Goal: Transaction & Acquisition: Purchase product/service

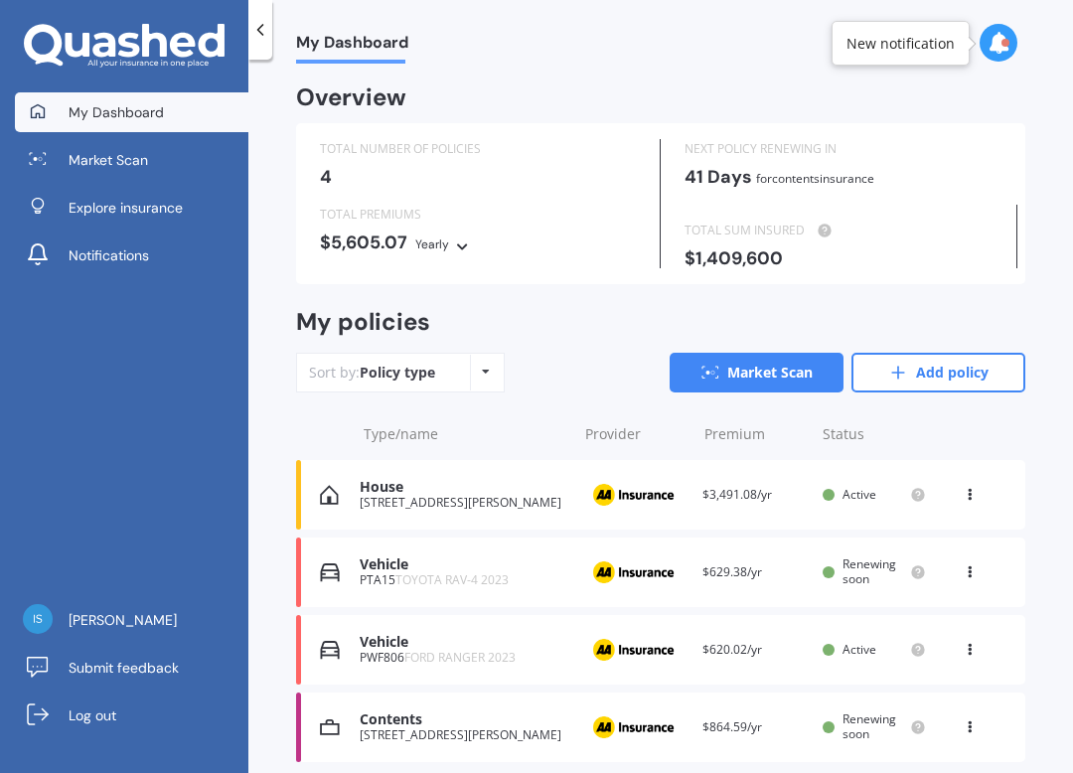
click at [854, 726] on span "Renewing soon" at bounding box center [869, 725] width 54 height 31
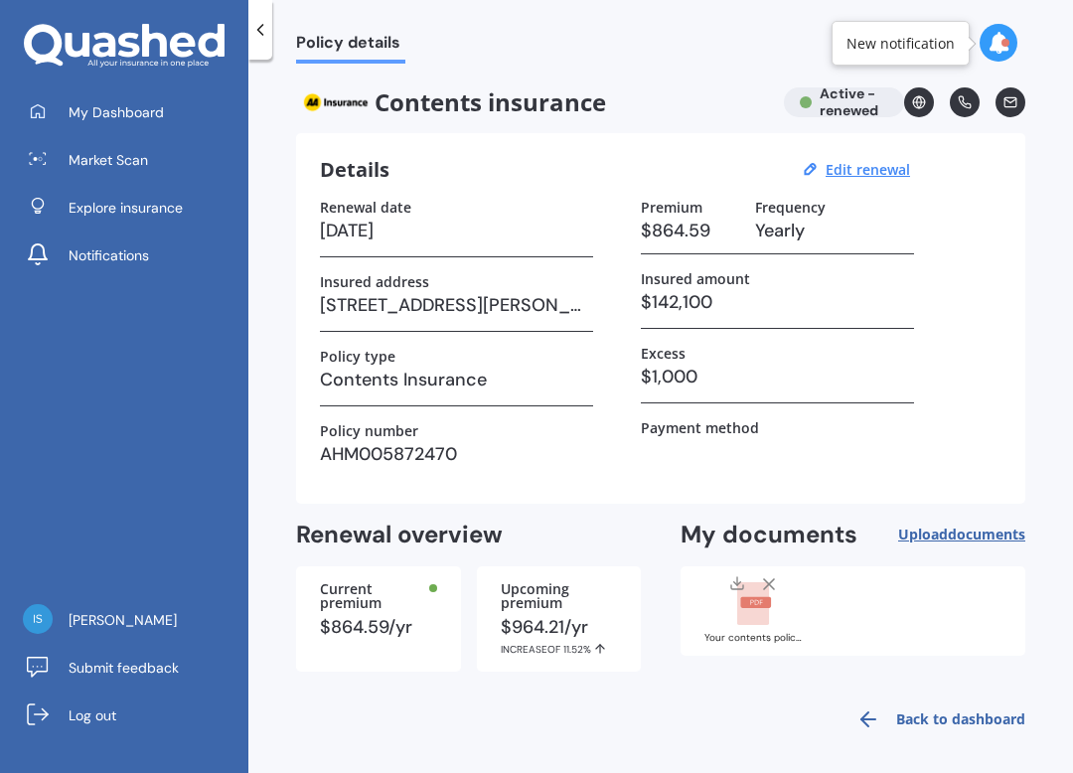
click at [949, 718] on link "Back to dashboard" at bounding box center [934, 719] width 181 height 48
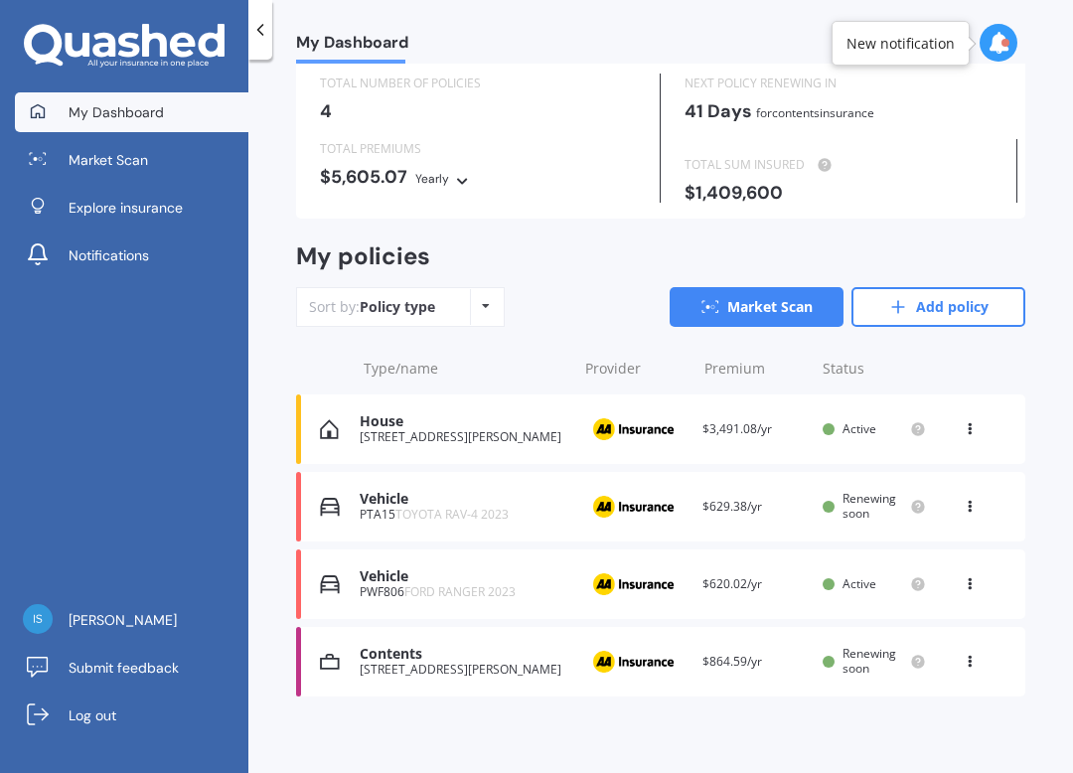
scroll to position [65, 0]
click at [967, 653] on icon at bounding box center [970, 659] width 14 height 12
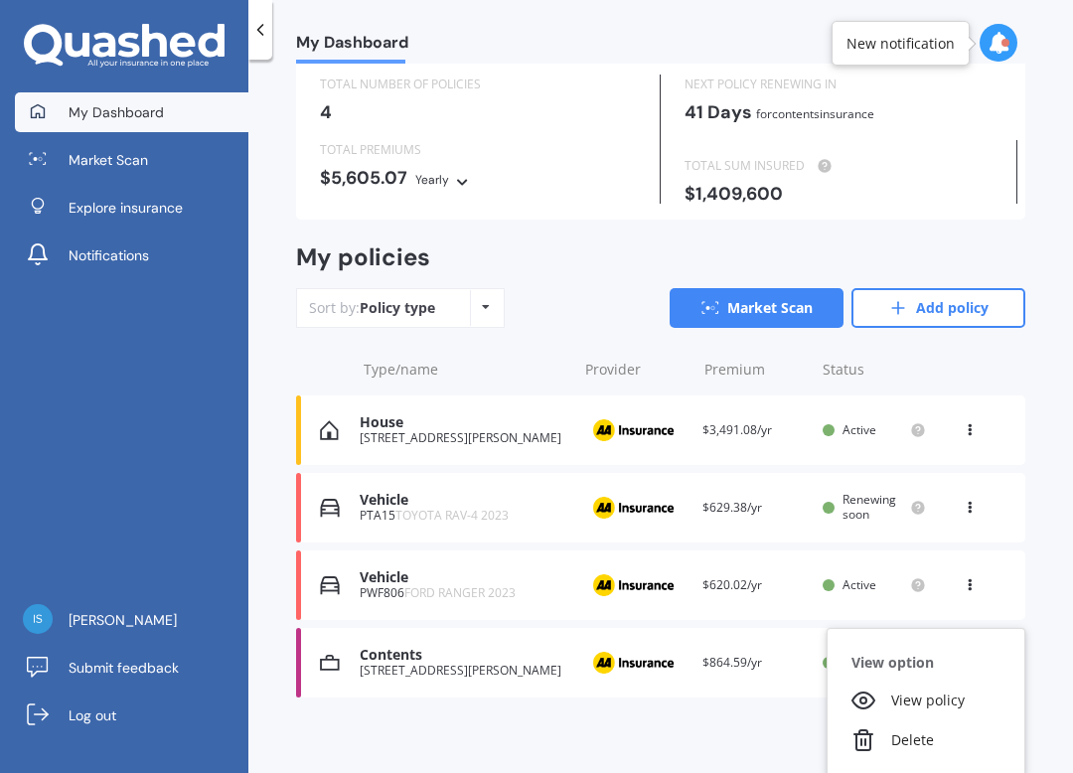
click at [1043, 554] on div "My Dashboard Overview TOTAL NUMBER OF POLICIES 4 NEXT POLICY RENEWING [DATE] fo…" at bounding box center [660, 420] width 825 height 713
click at [617, 653] on img at bounding box center [632, 663] width 99 height 38
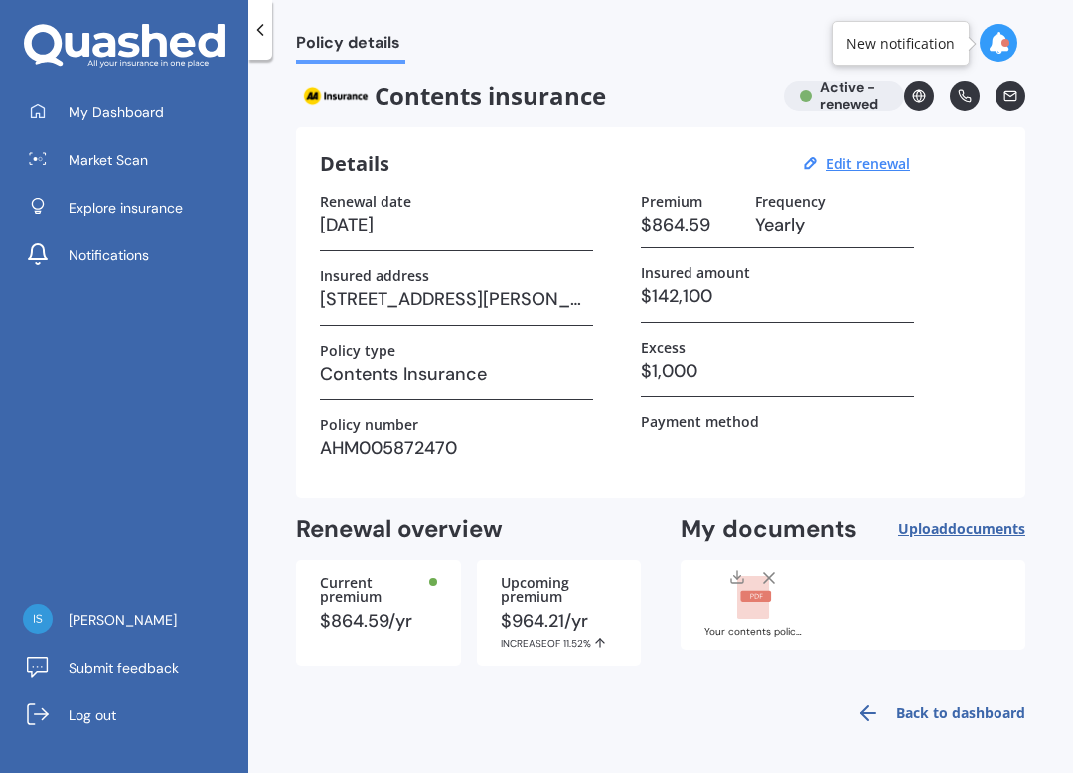
scroll to position [4, 0]
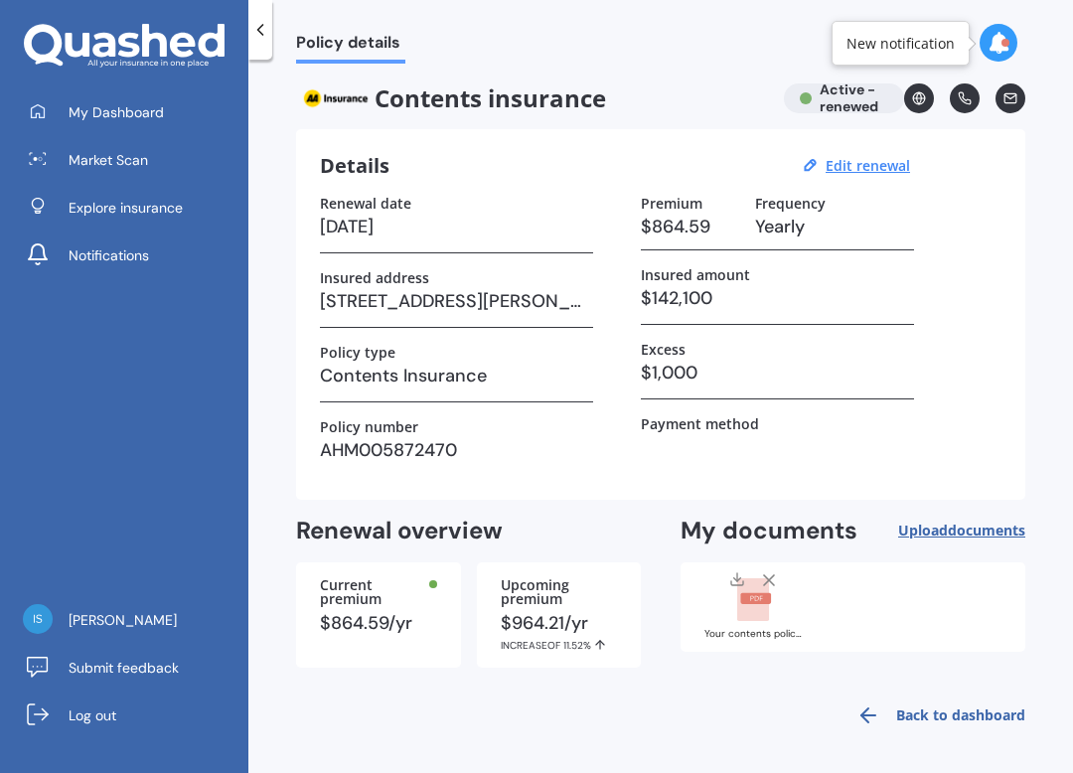
click at [384, 614] on div "$864.59/yr" at bounding box center [378, 623] width 117 height 18
click at [566, 607] on div "Upcoming premium $964.21/yr INCREASE OF 11.52%" at bounding box center [559, 614] width 165 height 105
click at [756, 712] on div "Back to dashboard" at bounding box center [660, 715] width 729 height 48
click at [761, 597] on rect at bounding box center [755, 598] width 31 height 11
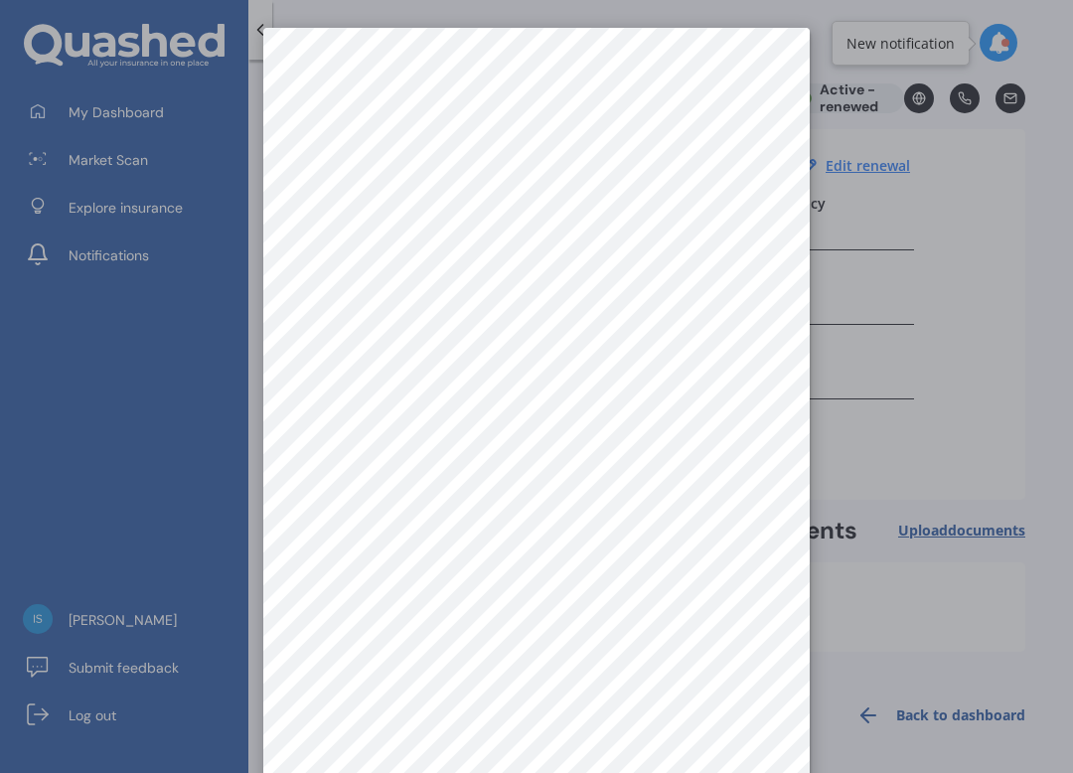
click at [1006, 371] on div at bounding box center [536, 386] width 1073 height 773
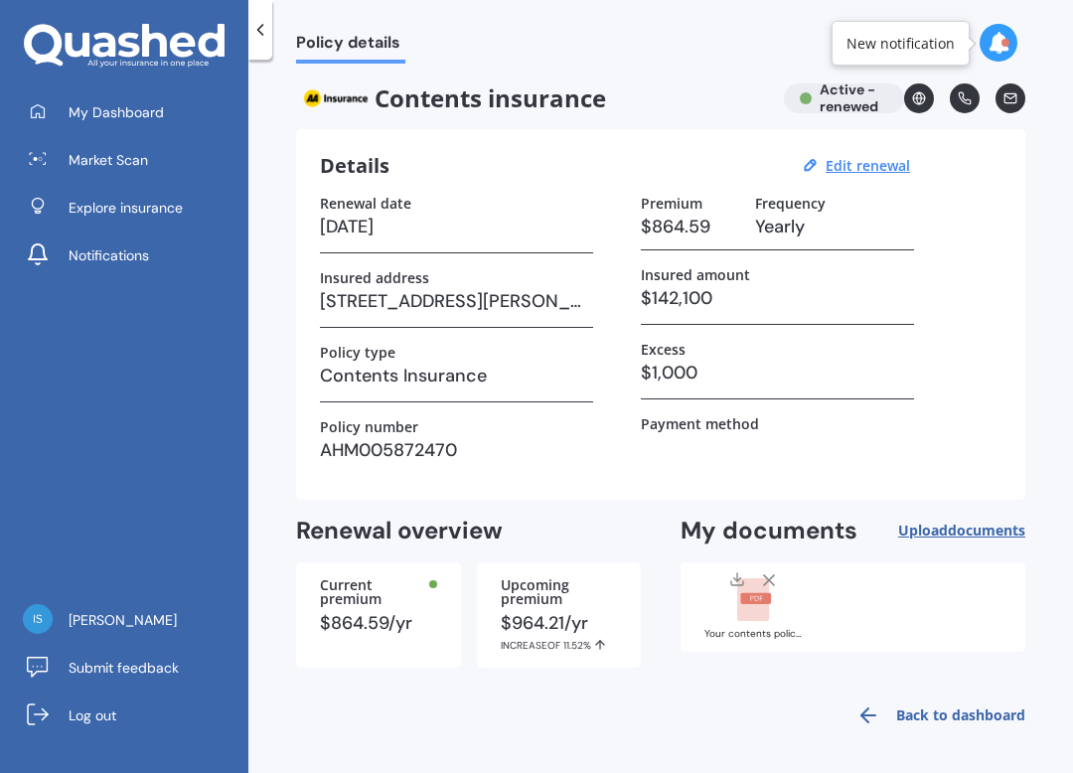
click at [566, 625] on div "$964.21/yr INCREASE OF 11.52%" at bounding box center [559, 633] width 117 height 38
click at [37, 170] on link "Market Scan" at bounding box center [131, 160] width 233 height 40
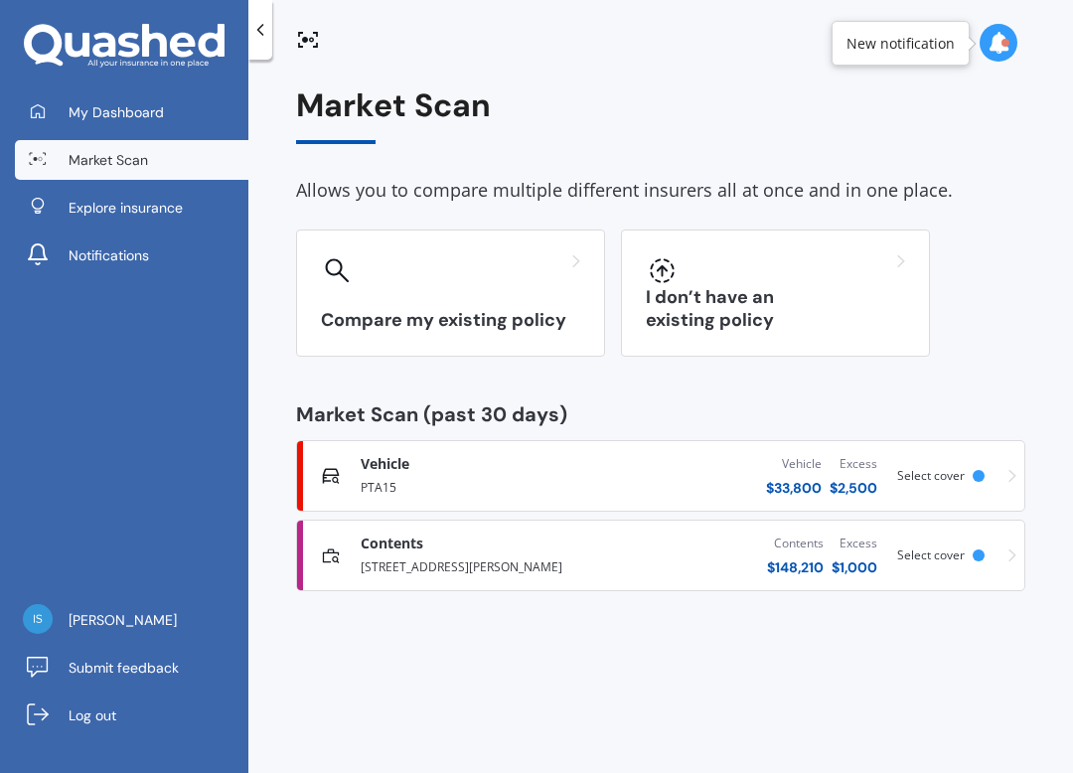
click at [368, 553] on div "[STREET_ADDRESS][PERSON_NAME]" at bounding box center [481, 565] width 240 height 24
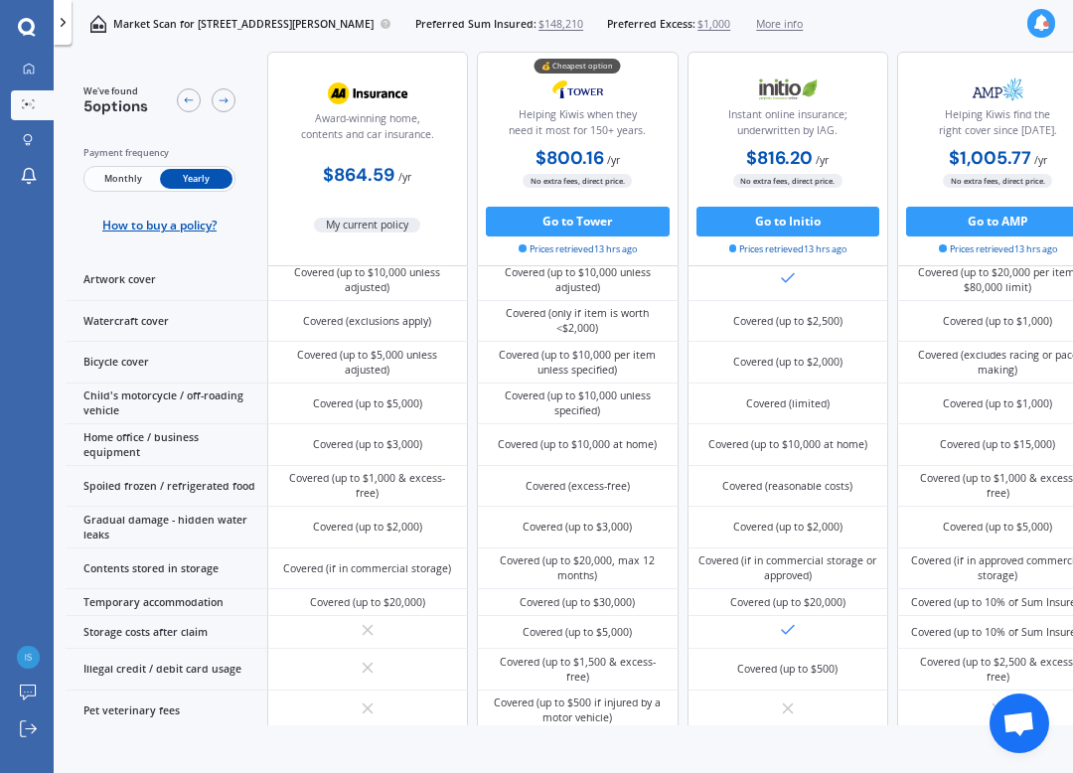
scroll to position [854, 0]
click at [629, 234] on button "Go to Tower" at bounding box center [578, 222] width 184 height 30
